Goal: Navigation & Orientation: Find specific page/section

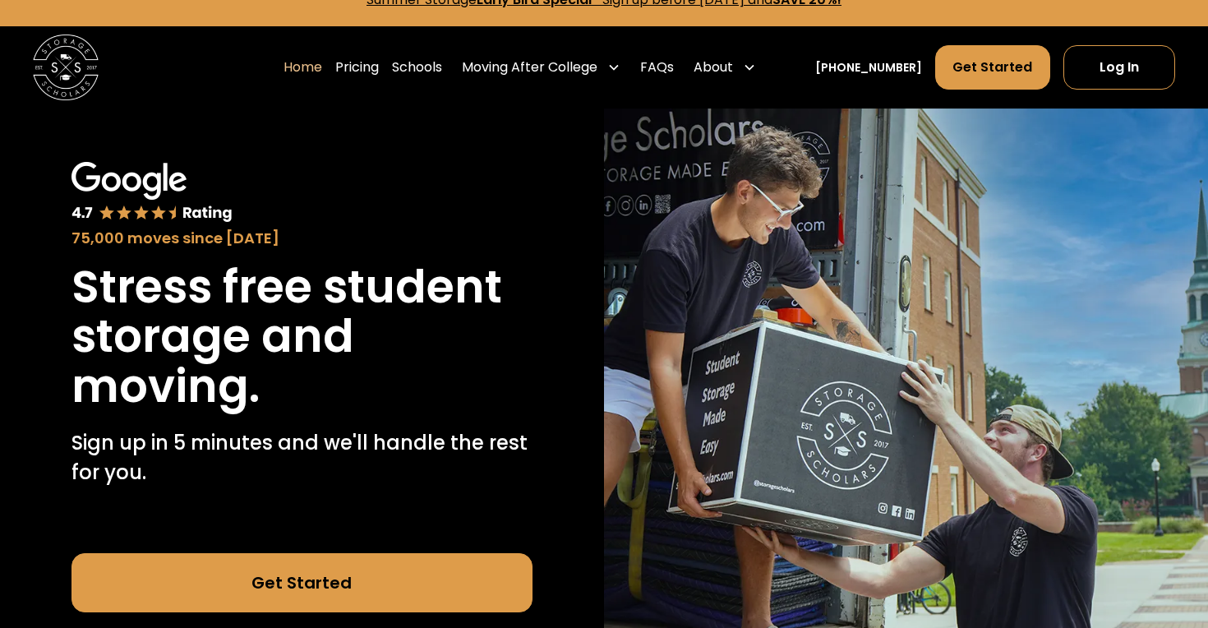
scroll to position [25, 0]
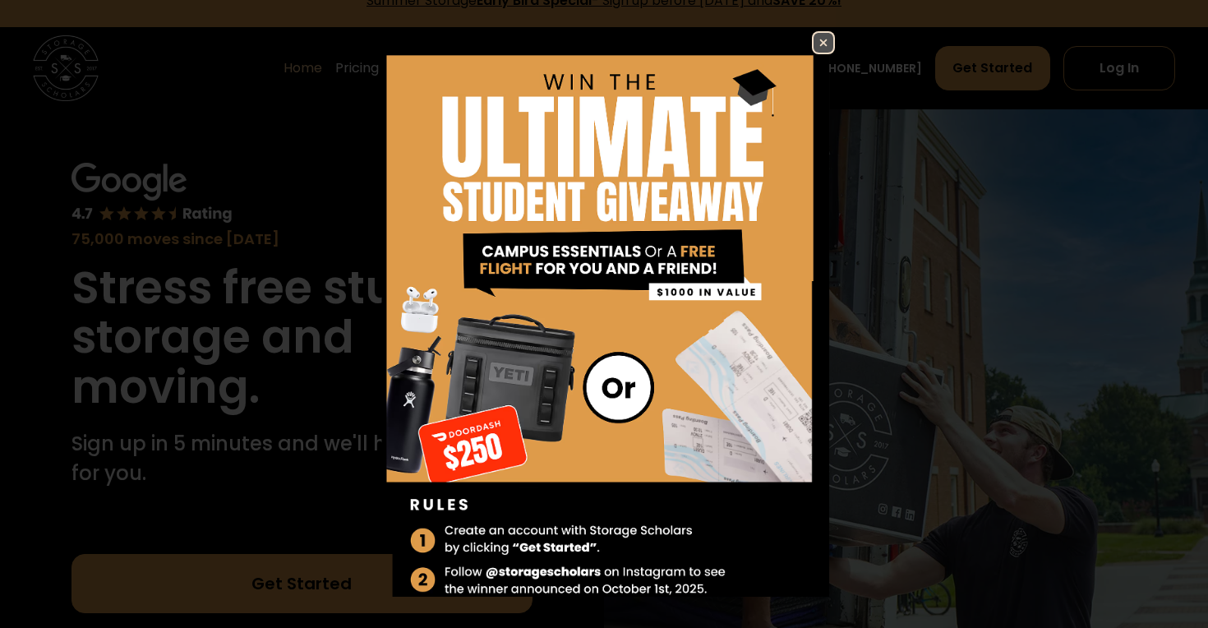
click at [816, 41] on img at bounding box center [824, 43] width 20 height 20
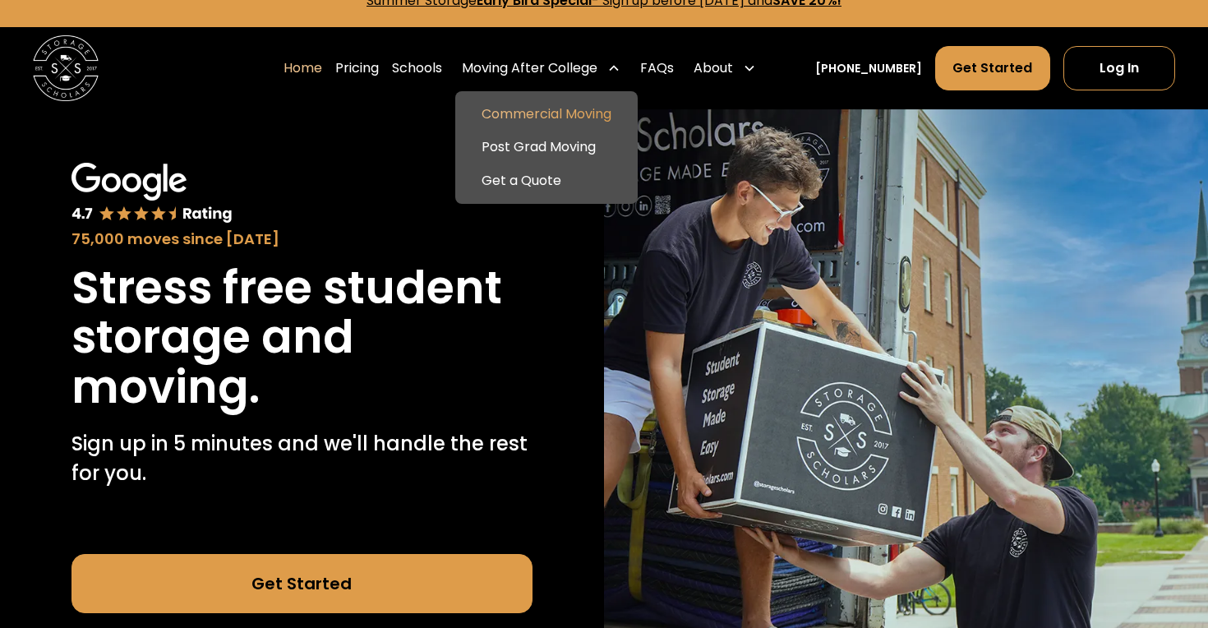
click at [583, 114] on link "Commercial Moving" at bounding box center [546, 114] width 169 height 33
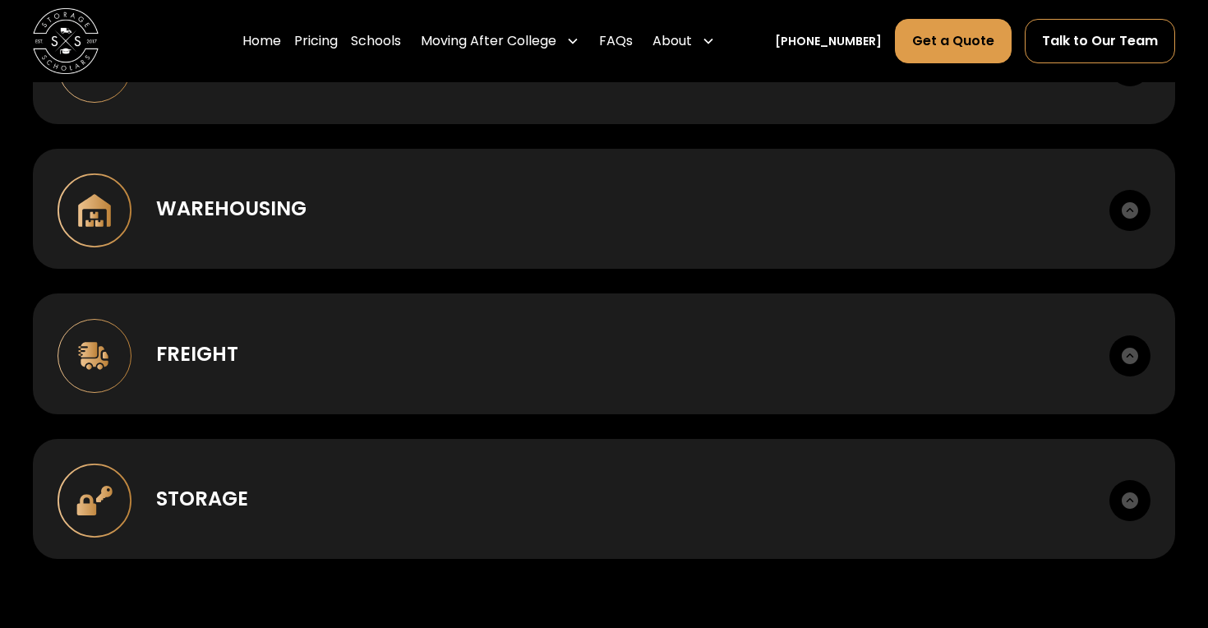
scroll to position [1291, 0]
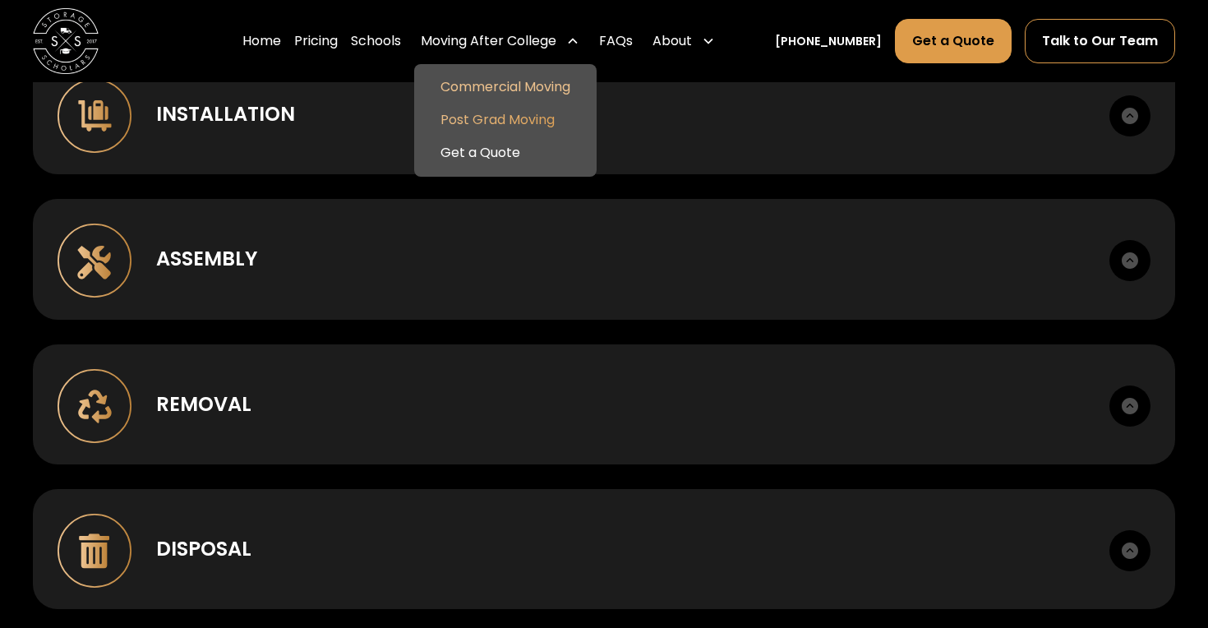
click at [532, 119] on link "Post Grad Moving" at bounding box center [505, 120] width 169 height 33
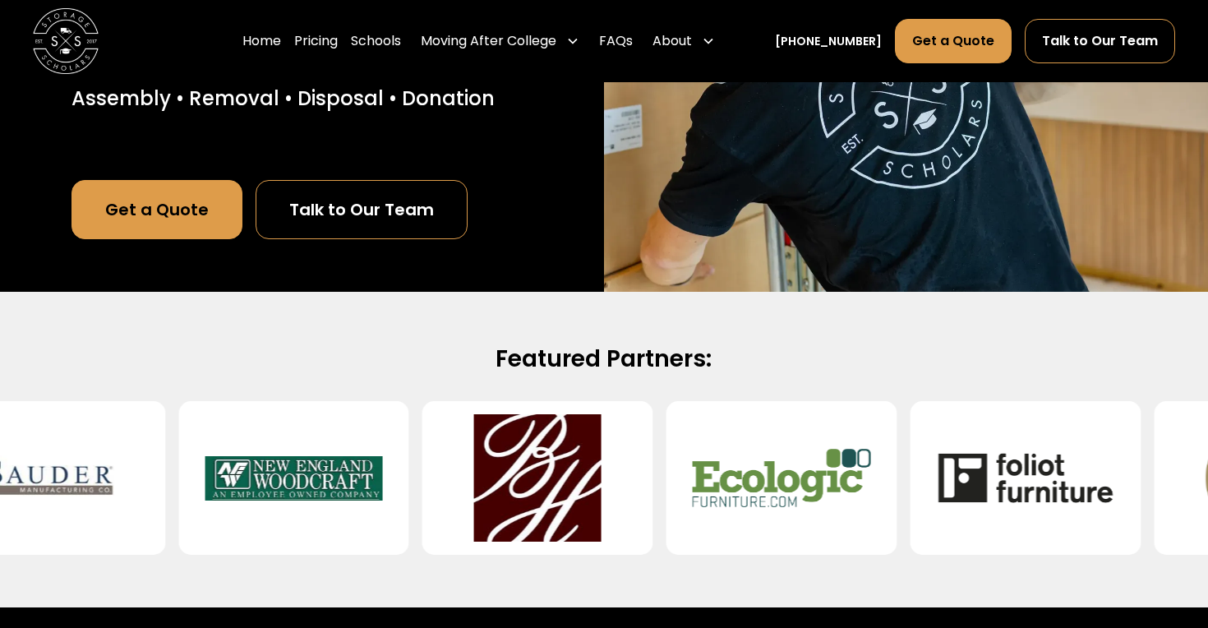
scroll to position [0, 0]
